Goal: Task Accomplishment & Management: Manage account settings

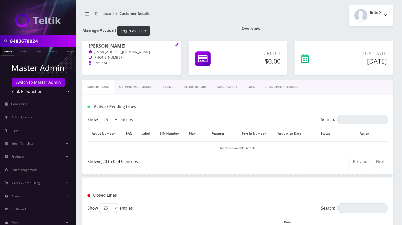
scroll to position [168, 0]
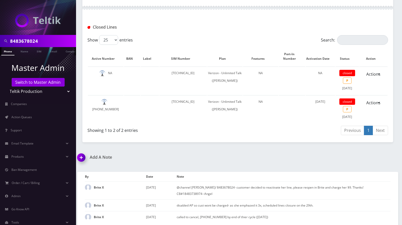
click at [41, 91] on select "Teltik Production My Link Mobile VennMobile Unlimited Advanced LTE Rexing Inc D…" at bounding box center [38, 92] width 65 height 10
select select "23"
click at [6, 87] on select "Teltik Production My Link Mobile VennMobile Unlimited Advanced LTE Rexing Inc D…" at bounding box center [38, 92] width 65 height 10
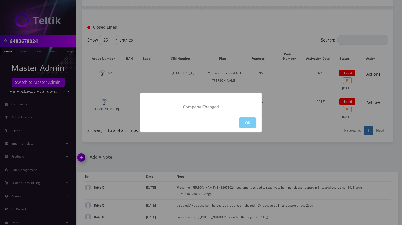
click at [247, 122] on button "OK" at bounding box center [247, 122] width 17 height 10
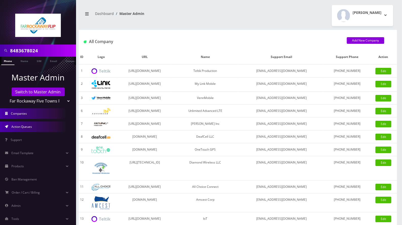
click at [31, 129] on link "Action Queues" at bounding box center [38, 127] width 76 height 11
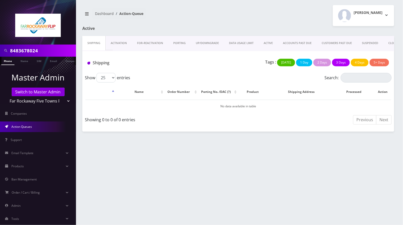
click at [119, 45] on link "Activation" at bounding box center [119, 43] width 26 height 14
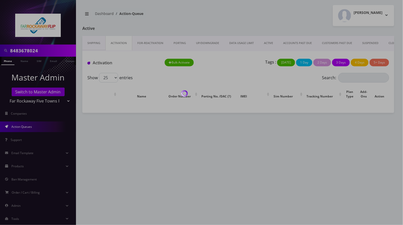
click at [121, 43] on div at bounding box center [201, 112] width 403 height 225
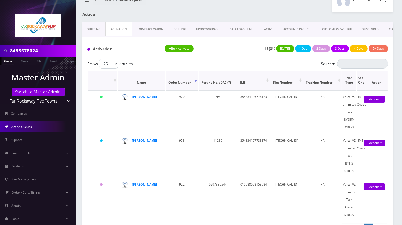
scroll to position [28, 0]
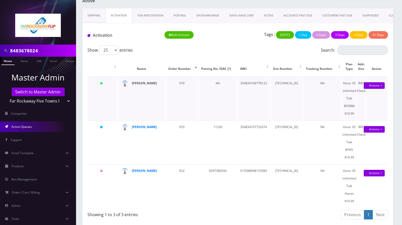
click at [135, 84] on strong "fraidy gross" at bounding box center [144, 83] width 25 height 4
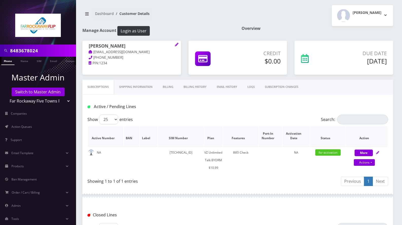
scroll to position [34, 0]
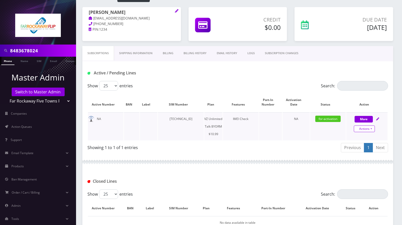
drag, startPoint x: 367, startPoint y: 129, endPoint x: 360, endPoint y: 133, distance: 8.4
click at [367, 129] on link "Actions" at bounding box center [363, 129] width 21 height 7
select select "469"
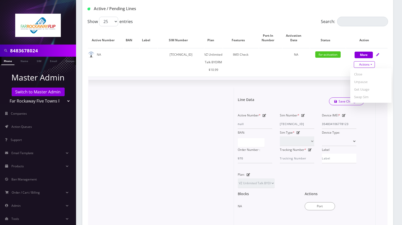
scroll to position [101, 0]
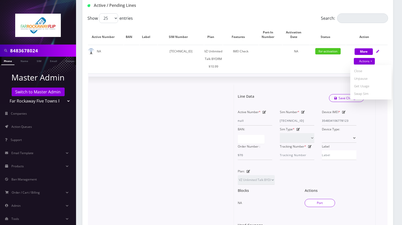
click at [323, 202] on button "Port" at bounding box center [319, 203] width 30 height 8
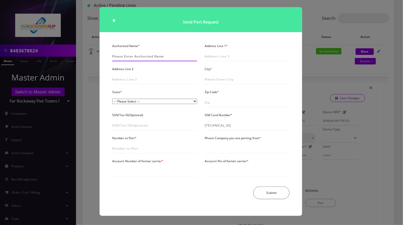
click at [128, 58] on input "Authorized Name *" at bounding box center [154, 57] width 85 height 10
click at [317, 29] on div "× Send Port Request Authorized Name * Address Line 1 * Address Line 2 City * St…" at bounding box center [201, 112] width 403 height 225
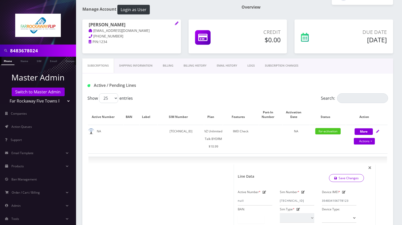
scroll to position [0, 0]
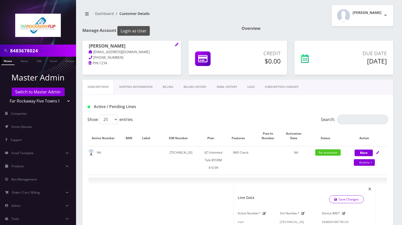
click at [142, 29] on button "Login as User" at bounding box center [133, 31] width 32 height 10
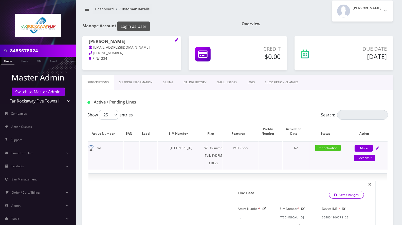
scroll to position [135, 0]
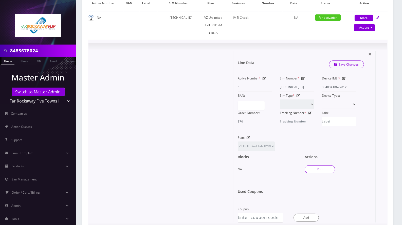
click at [321, 168] on button "Port" at bounding box center [319, 169] width 30 height 8
type input "89148000011835965821"
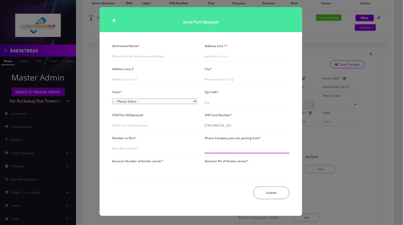
click at [236, 145] on input "Phone Company you are porting from *" at bounding box center [247, 149] width 85 height 10
click at [142, 58] on input "Authorized Name *" at bounding box center [154, 57] width 85 height 10
paste input "shimon gross"
click at [114, 57] on input "shimon gross" at bounding box center [154, 57] width 85 height 10
click at [126, 58] on input "Shimon gross" at bounding box center [154, 57] width 85 height 10
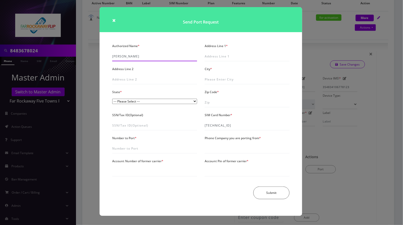
type input "Shimon Gross"
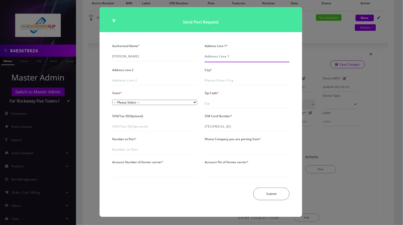
click at [234, 56] on input "Address Line 1 *" at bounding box center [247, 57] width 85 height 10
paste input "1064 east 3rd st brooklyn ny 11230"
drag, startPoint x: 232, startPoint y: 56, endPoint x: 276, endPoint y: 58, distance: 44.1
click at [276, 58] on input "1064 east 3rd st brooklyn ny 11230" at bounding box center [247, 57] width 85 height 10
type input "1064 east 3rd st"
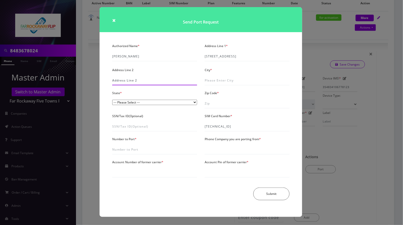
click at [122, 81] on input "Address Line 2" at bounding box center [154, 81] width 85 height 10
paste input "brooklyn ny 11230"
drag, startPoint x: 128, startPoint y: 81, endPoint x: 157, endPoint y: 81, distance: 28.4
click at [157, 81] on input "brooklyn ny 11230" at bounding box center [154, 81] width 85 height 10
type input "brooklyn"
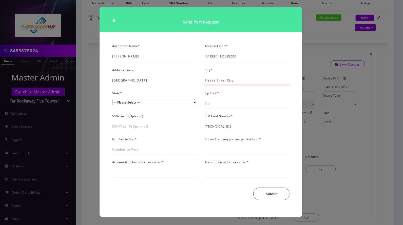
click at [211, 82] on input "City *" at bounding box center [247, 81] width 85 height 10
type input "Brooklyn"
select select "NY"
type input "11213"
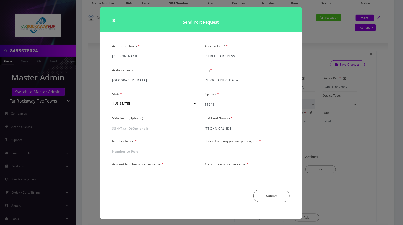
click at [137, 79] on input "brooklyn" at bounding box center [154, 81] width 85 height 10
type input "brooklyn"
click at [235, 105] on input "11213" at bounding box center [247, 105] width 85 height 10
type input "11230"
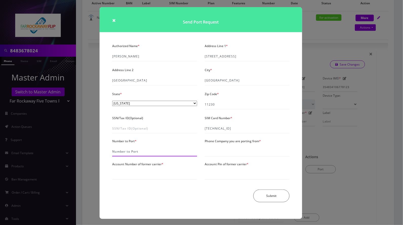
click at [129, 153] on input "Number to Port *" at bounding box center [154, 152] width 85 height 10
paste input "929-813-22"
click at [125, 152] on input "929-813-22" at bounding box center [154, 152] width 85 height 10
click at [118, 152] on input "929-81322" at bounding box center [154, 152] width 85 height 10
click at [135, 151] on input "92981322" at bounding box center [154, 152] width 85 height 10
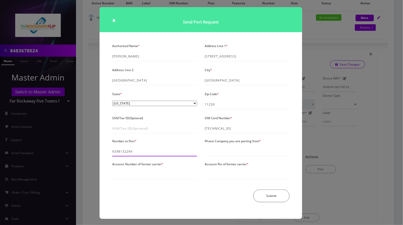
type input "9298132299"
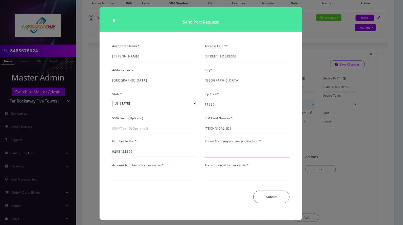
click at [219, 149] on input "Phone Company you are porting from *" at bounding box center [247, 152] width 85 height 10
type input "Verizon"
click at [118, 170] on div "Account Number of former carrier *" at bounding box center [154, 171] width 92 height 19
click at [119, 177] on input "Account Number of former carrier *" at bounding box center [154, 176] width 85 height 10
paste input "929-813-2299"
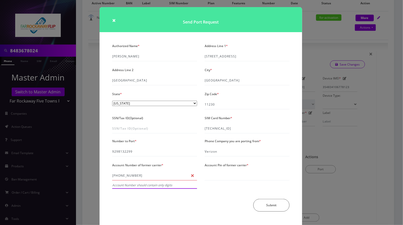
click at [129, 177] on input "929-813-2299" at bounding box center [154, 176] width 85 height 10
paste input "TF256PSIMV975N"
type input "TF256PSIMV975N"
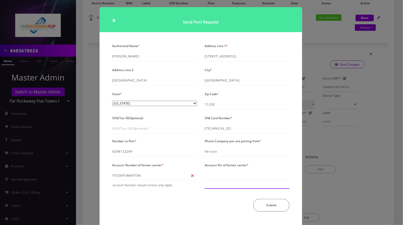
click at [237, 176] on input "Account Pin of former carrier *" at bounding box center [247, 176] width 85 height 10
click at [157, 200] on div "Submit" at bounding box center [200, 205] width 185 height 13
click at [193, 177] on input "TF256PSIMV975N" at bounding box center [154, 176] width 85 height 10
click at [191, 176] on input "TF256PSIMV975N" at bounding box center [154, 176] width 85 height 10
click at [319, 49] on div "× Send Port Request Authorized Name * Shimon Gross Address Line 1 * 1064 east 3…" at bounding box center [201, 112] width 403 height 225
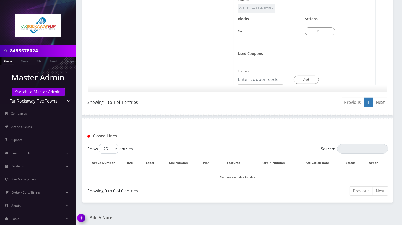
click at [82, 214] on img at bounding box center [82, 219] width 15 height 15
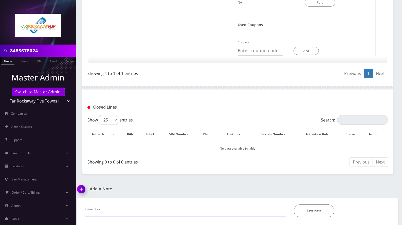
click at [129, 205] on input "text" at bounding box center [185, 210] width 201 height 10
paste input "Name on account - shimon gross address - 1064 east 3rd st brooklyn ny 11230 Pho…"
click at [246, 207] on input "port manually submitted in Selectel since Brite wont take ACCT# with letters>>>…" at bounding box center [185, 210] width 201 height 10
click at [262, 209] on input "port manually submitted in Selectel since Brite wont take ACCT# with letters>>>…" at bounding box center [185, 210] width 201 height 10
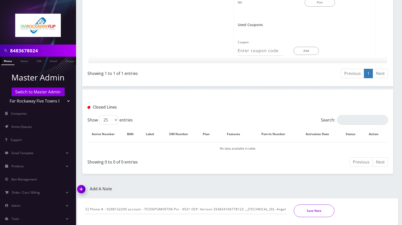
scroll to position [0, 0]
click at [301, 208] on button "Save Note" at bounding box center [313, 211] width 41 height 13
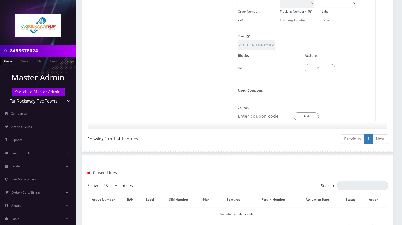
scroll to position [310, 0]
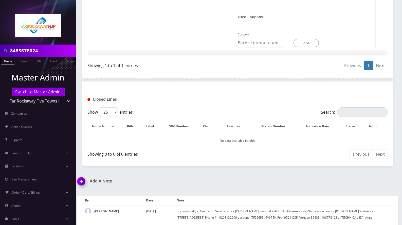
drag, startPoint x: 83, startPoint y: 179, endPoint x: 93, endPoint y: 176, distance: 11.2
click at [82, 179] on img at bounding box center [82, 183] width 15 height 15
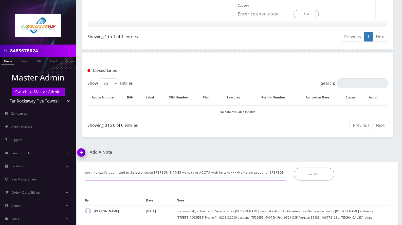
click at [130, 169] on input "port manually submitted in Selectel since Brite wont take ACCT# with letters>>>…" at bounding box center [185, 173] width 201 height 10
paste input "emailed Tzvi>>>Port error: 6B Number Transfer PIN Needed or Incorrect Per Selec…"
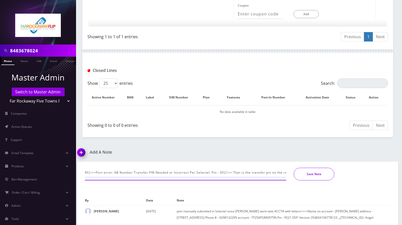
type input "emailed Tzvi>>>Port error: 6B Number Transfer PIN Needed or Incorrect Per Selec…"
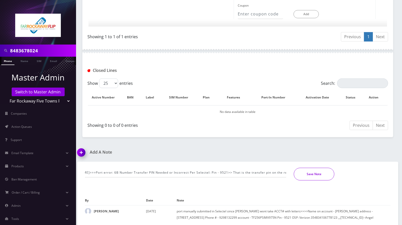
scroll to position [0, 0]
click at [318, 173] on button "Save Note" at bounding box center [313, 174] width 41 height 13
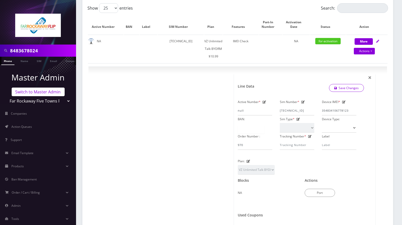
scroll to position [17, 0]
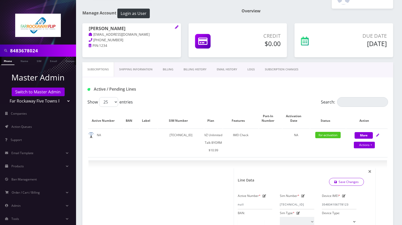
click at [124, 29] on h1 "fraidy gross" at bounding box center [132, 29] width 86 height 6
copy h1 "fraidy gross"
click at [27, 51] on input "8483678024" at bounding box center [42, 51] width 65 height 10
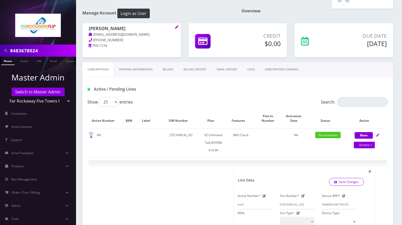
click at [27, 51] on input "8483678024" at bounding box center [42, 51] width 65 height 10
paste input "fraidy gross"
type input "fraidy gross"
click at [25, 61] on link "Name" at bounding box center [24, 61] width 13 height 8
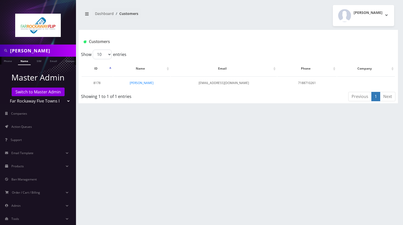
click at [157, 82] on td "[PERSON_NAME]" at bounding box center [141, 82] width 57 height 13
copy tr "[PERSON_NAME]"
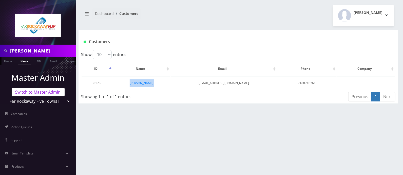
click at [49, 94] on link "Switch to Master Admin" at bounding box center [38, 92] width 53 height 9
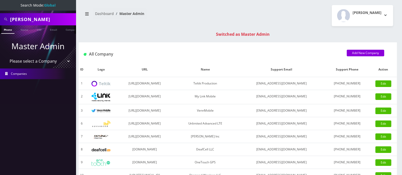
click at [29, 19] on input "fraidy gross" at bounding box center [42, 19] width 65 height 10
drag, startPoint x: 0, startPoint y: 0, endPoint x: 29, endPoint y: 19, distance: 35.0
click at [29, 19] on input "fraidy gross" at bounding box center [42, 19] width 65 height 10
type input "4439480709"
click at [10, 29] on link "Phone" at bounding box center [7, 29] width 13 height 8
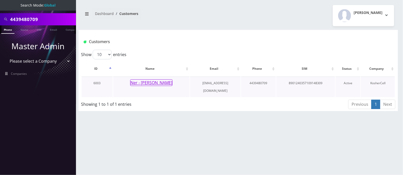
click at [152, 81] on button "Ner - [PERSON_NAME]" at bounding box center [151, 82] width 42 height 7
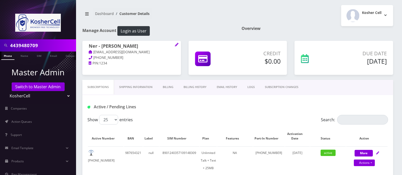
click at [169, 88] on link "Billing" at bounding box center [167, 87] width 21 height 14
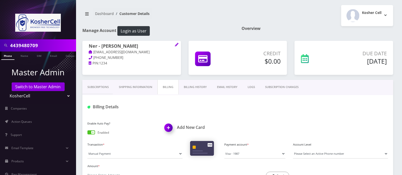
click at [93, 132] on span at bounding box center [91, 132] width 8 height 4
click at [87, 133] on input "checkbox" at bounding box center [87, 133] width 0 height 0
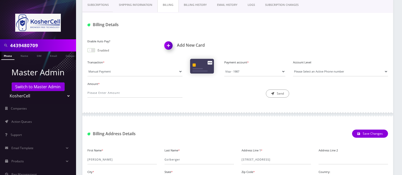
scroll to position [27, 0]
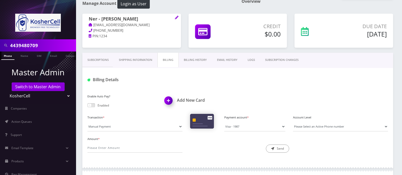
click at [101, 62] on link "Subscriptions" at bounding box center [97, 60] width 31 height 14
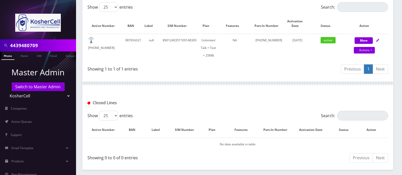
scroll to position [161, 0]
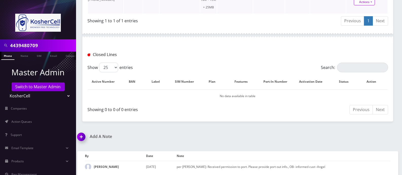
click at [368, 3] on link "Actions" at bounding box center [363, 2] width 21 height 7
select select "244"
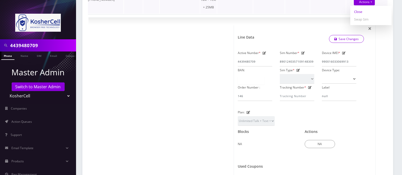
click at [359, 11] on link "Close" at bounding box center [370, 12] width 41 height 8
type input "[DATE]"
select select "244"
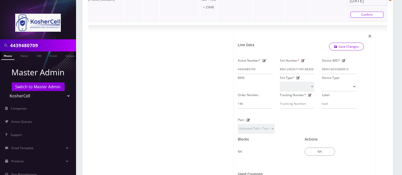
click at [366, 14] on link "Confirm" at bounding box center [366, 15] width 33 height 6
select select "244"
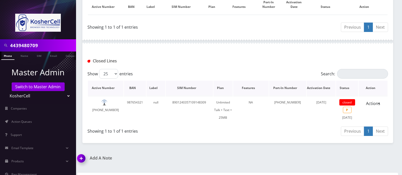
scroll to position [165, 0]
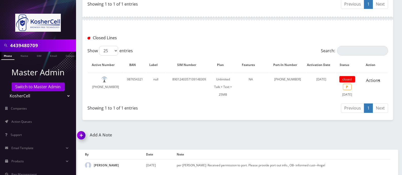
click at [84, 135] on img at bounding box center [82, 136] width 15 height 15
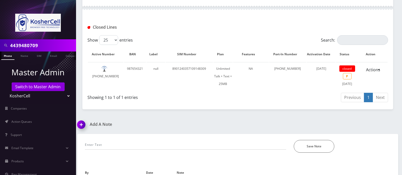
scroll to position [194, 0]
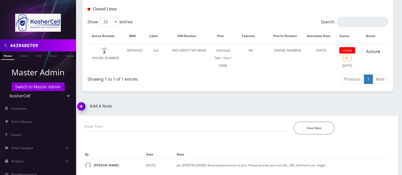
click at [130, 132] on div "*Please Enter Note" at bounding box center [185, 128] width 209 height 13
click at [133, 128] on input "text" at bounding box center [185, 127] width 201 height 10
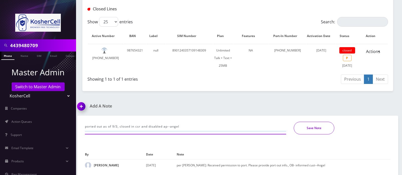
type input "ported out as of 9/3, closed in csr and disabled ap--angel"
click at [307, 125] on button "Save Note" at bounding box center [313, 128] width 41 height 13
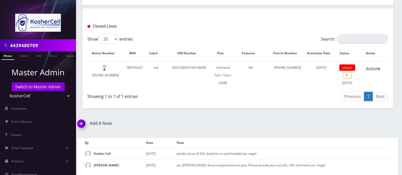
scroll to position [177, 0]
